Goal: Ask a question

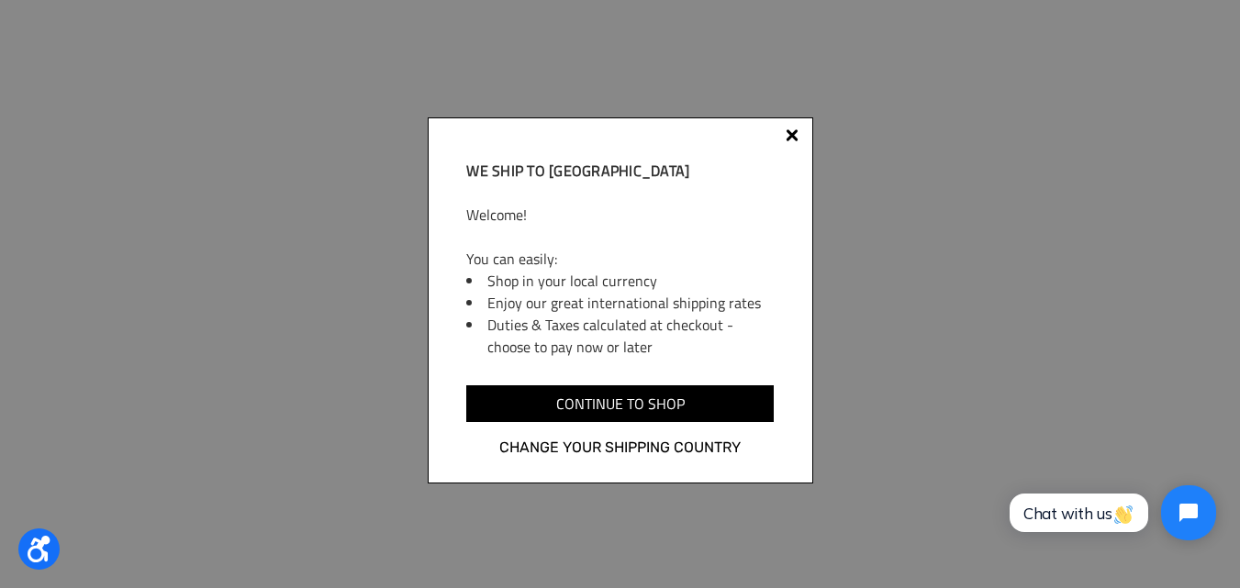
click at [797, 139] on div at bounding box center [792, 135] width 13 height 13
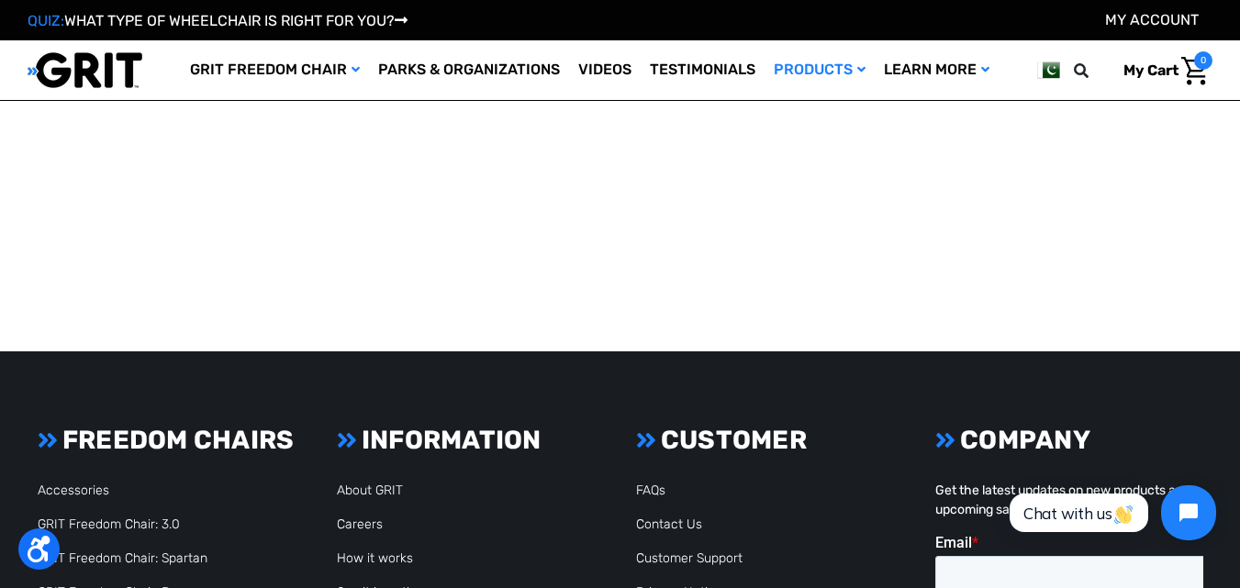
scroll to position [2560, 0]
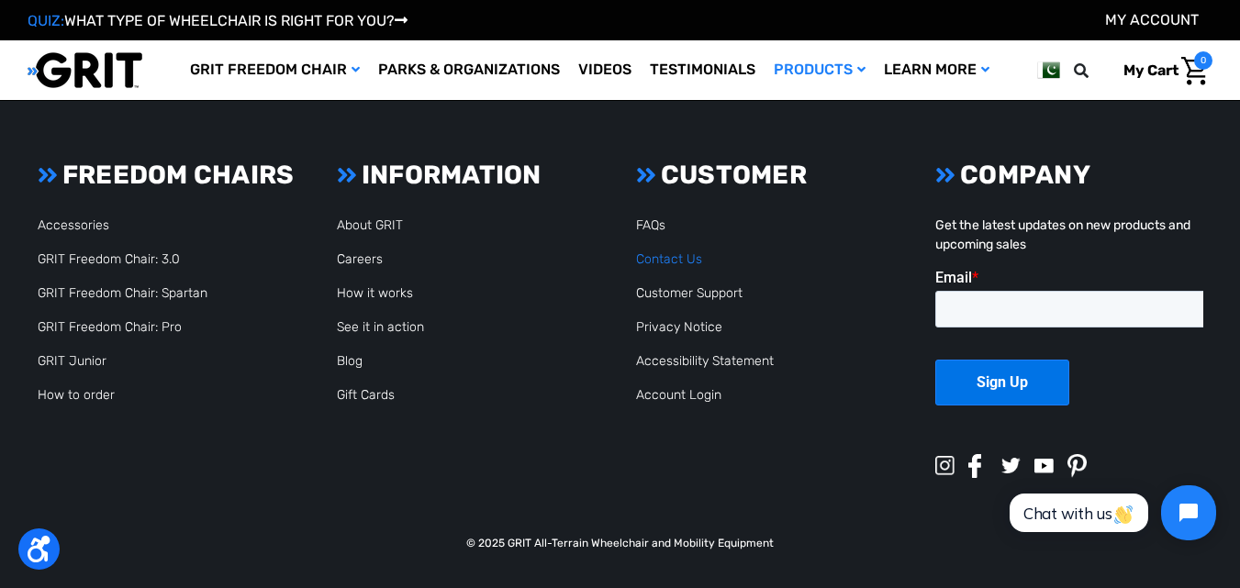
click at [676, 254] on link "Contact Us" at bounding box center [669, 259] width 66 height 16
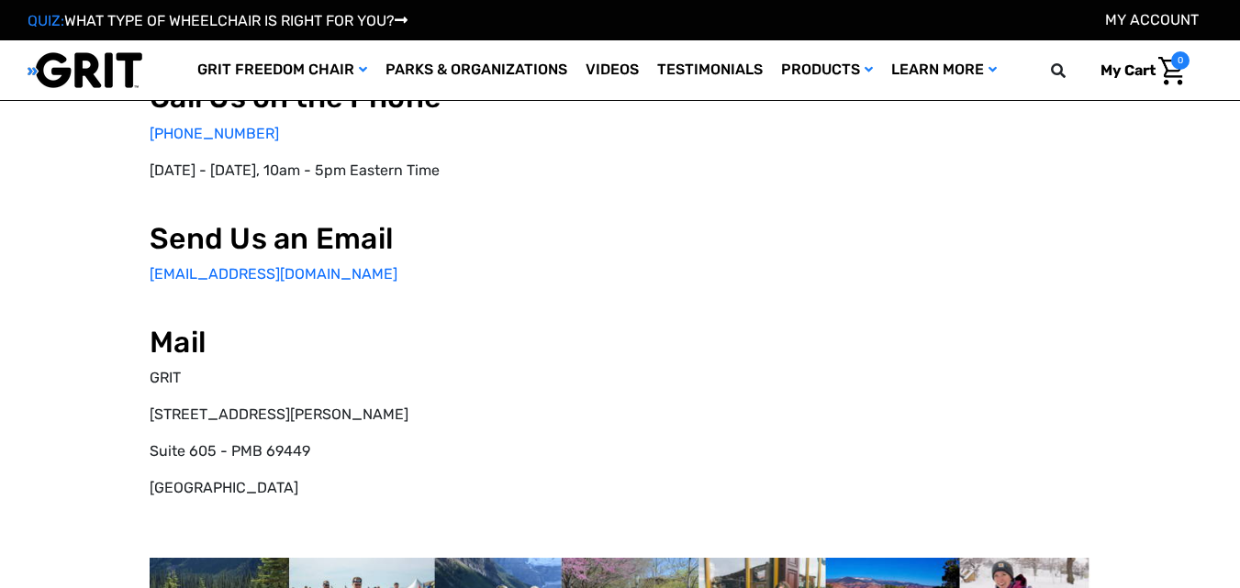
select select "PK"
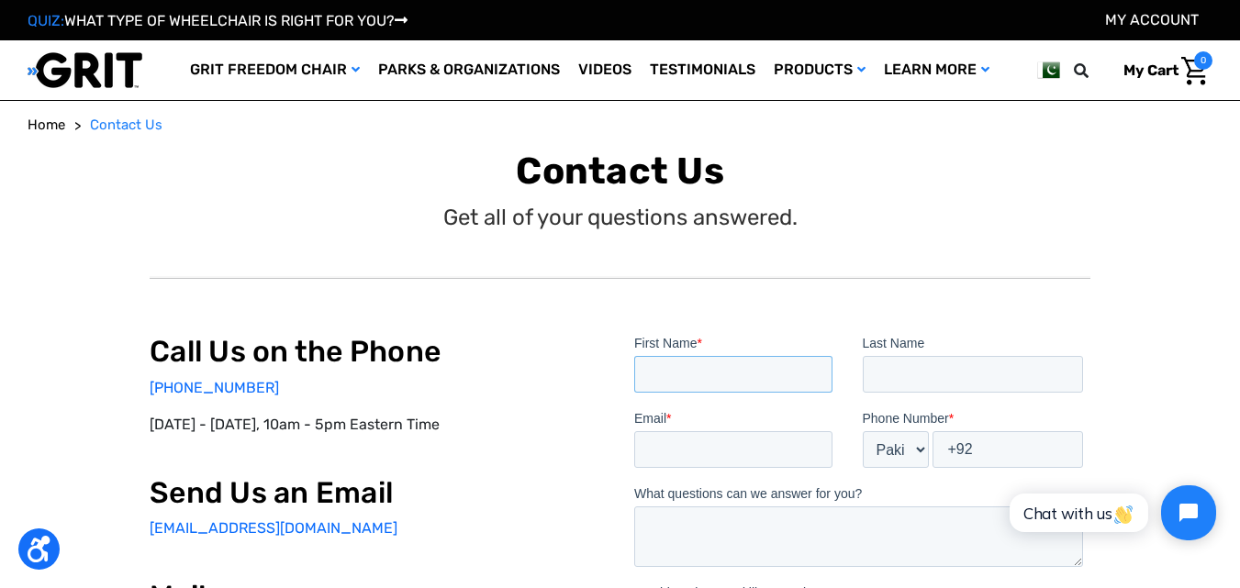
click at [690, 373] on input "First Name *" at bounding box center [732, 374] width 198 height 37
type input "RASHID"
type input "WADOOD"
type input "RASHIDWADOOD@VIPGROUP.COM"
click at [985, 444] on input "+92" at bounding box center [1007, 449] width 151 height 37
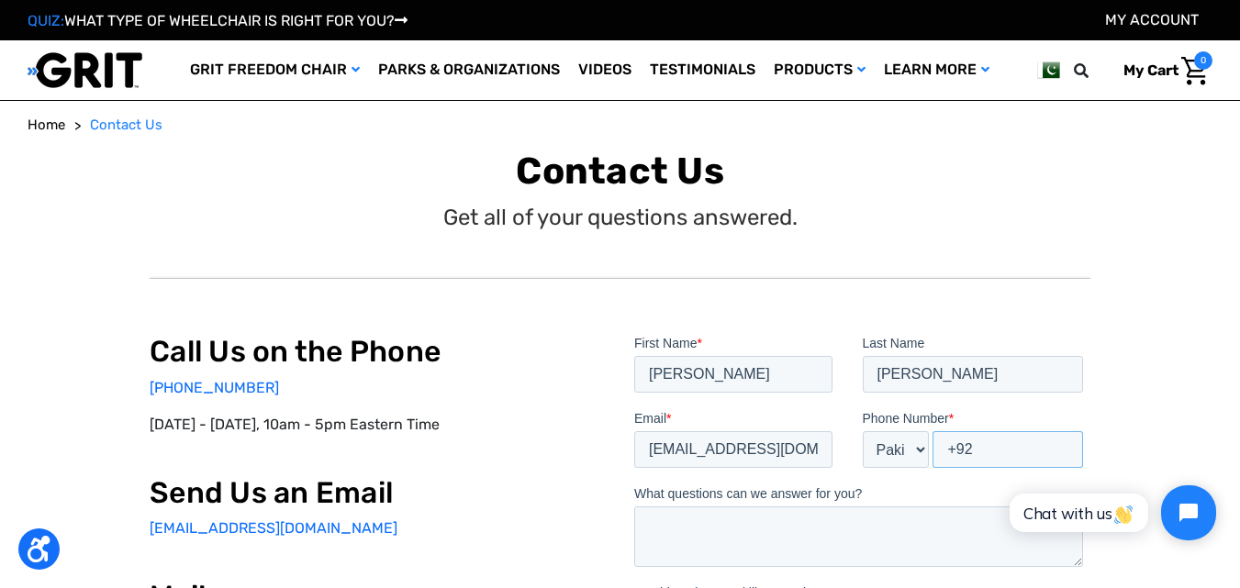
type input "+92 3004237057"
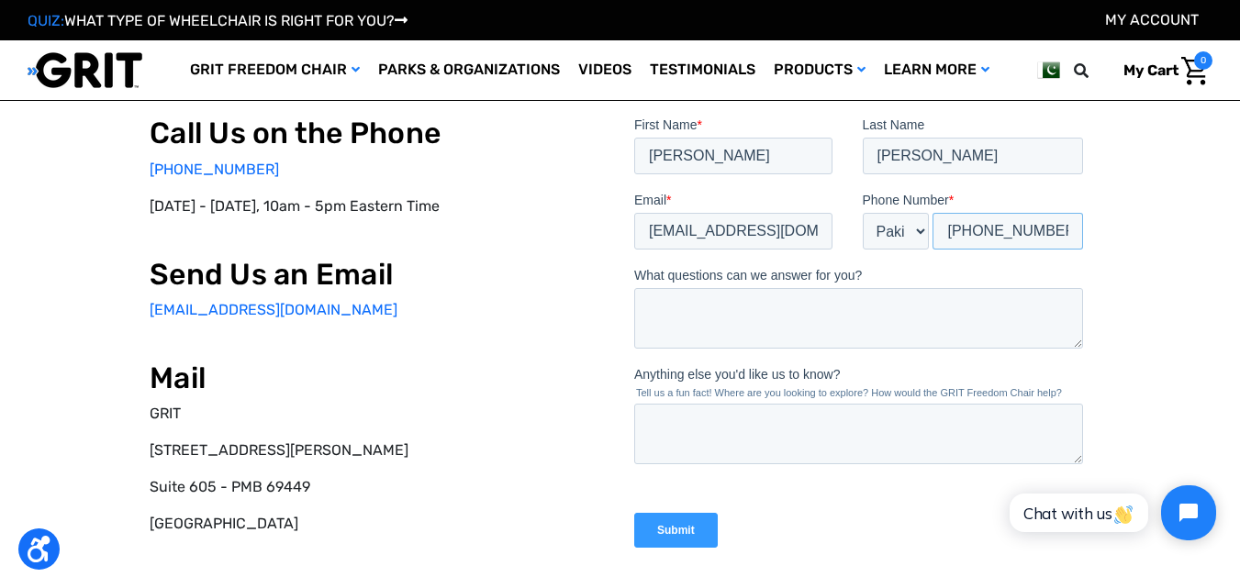
scroll to position [153, 0]
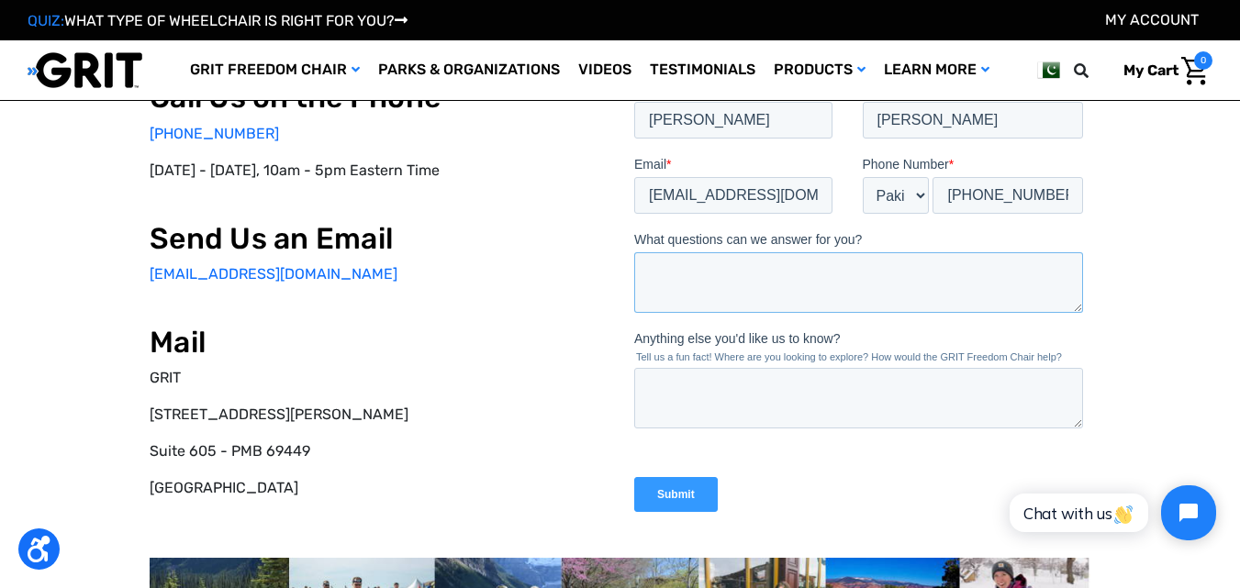
click at [744, 279] on textarea "What questions can we answer for you?" at bounding box center [857, 282] width 449 height 61
paste textarea "Dear Sir, We hope this email finds you well. We would like to take a moment to …"
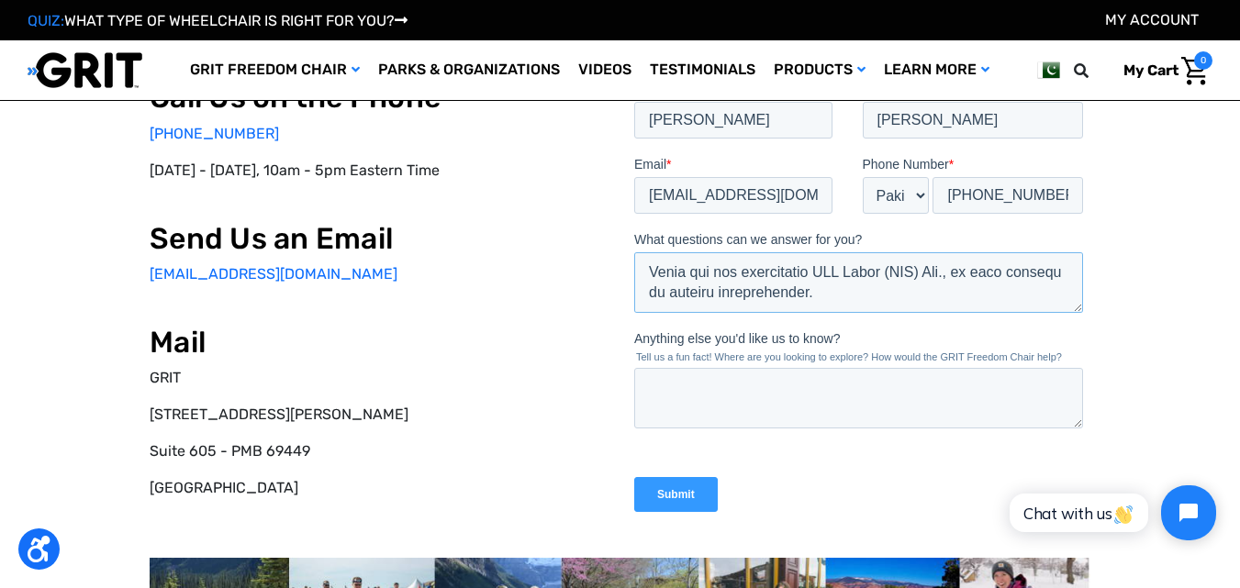
type textarea "Dear Sir, We hope this email finds you well. We would like to take a moment to …"
click at [706, 390] on textarea "Anything else you'd like us to know?" at bounding box center [857, 398] width 449 height 61
type textarea "no"
click at [676, 489] on input "Submit" at bounding box center [675, 494] width 84 height 35
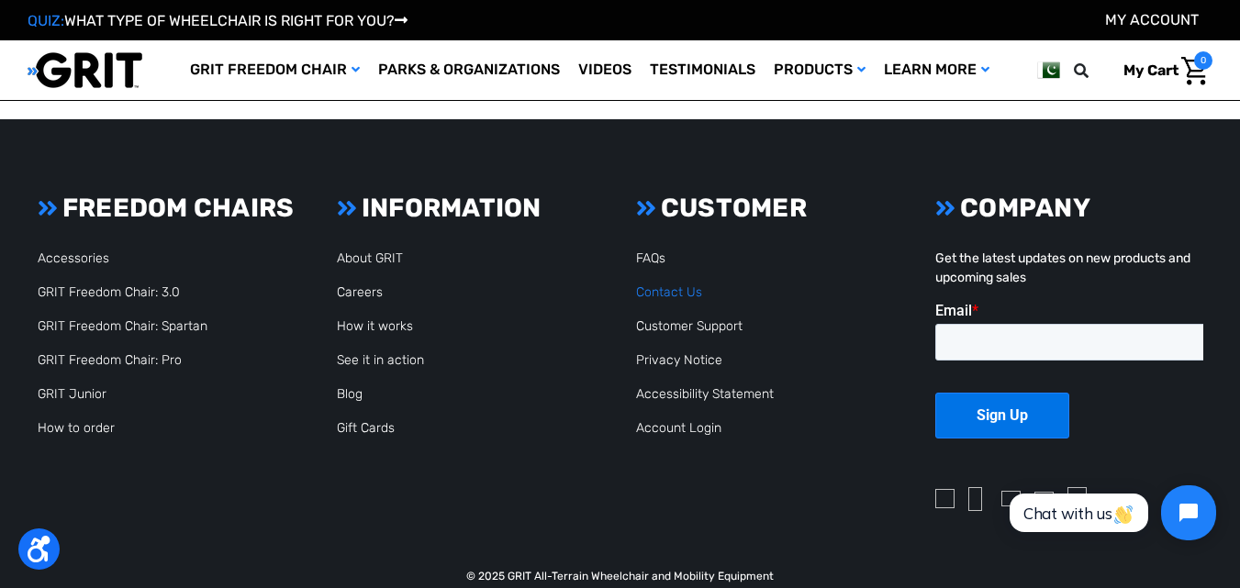
click at [671, 295] on link "Contact Us" at bounding box center [669, 293] width 66 height 16
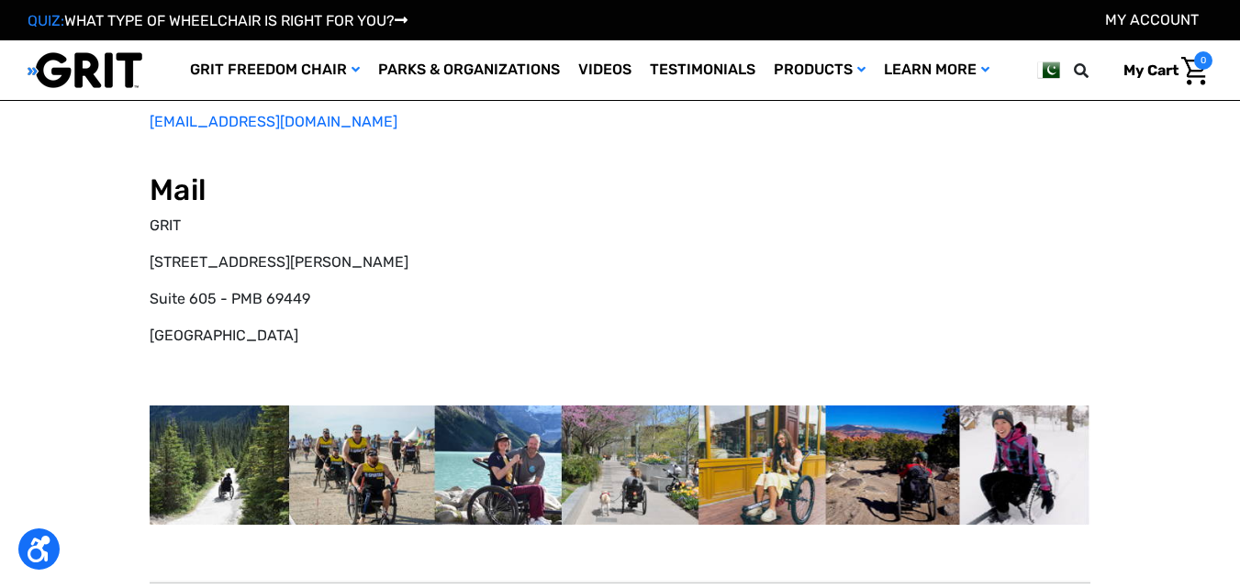
select select "PK"
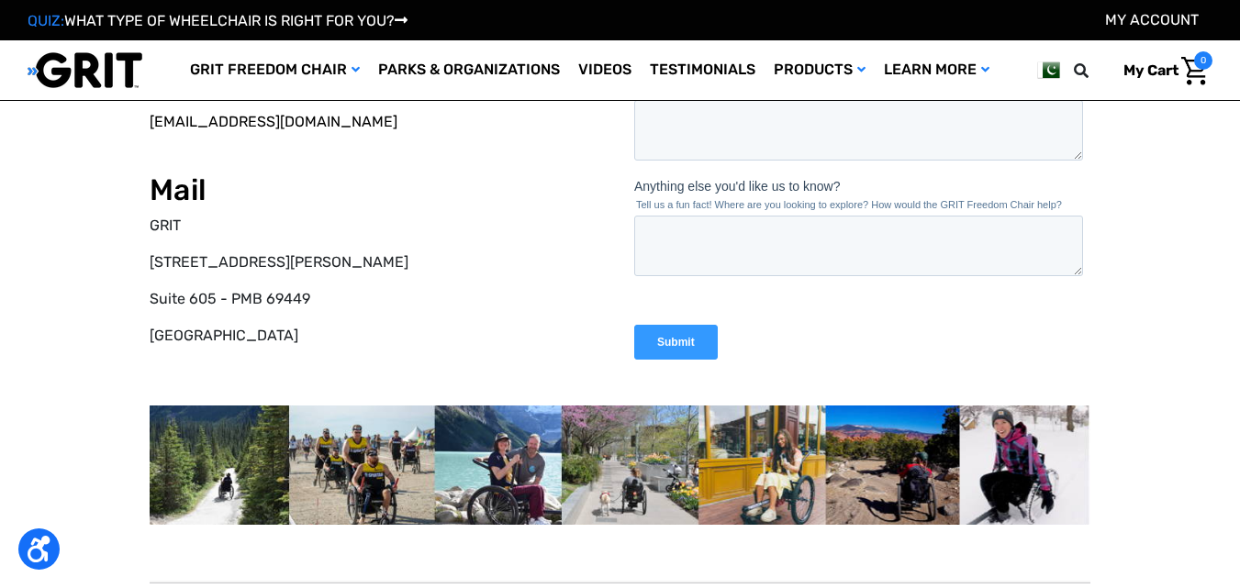
click at [209, 122] on link "[EMAIL_ADDRESS][DOMAIN_NAME]" at bounding box center [274, 121] width 248 height 17
